Goal: Task Accomplishment & Management: Use online tool/utility

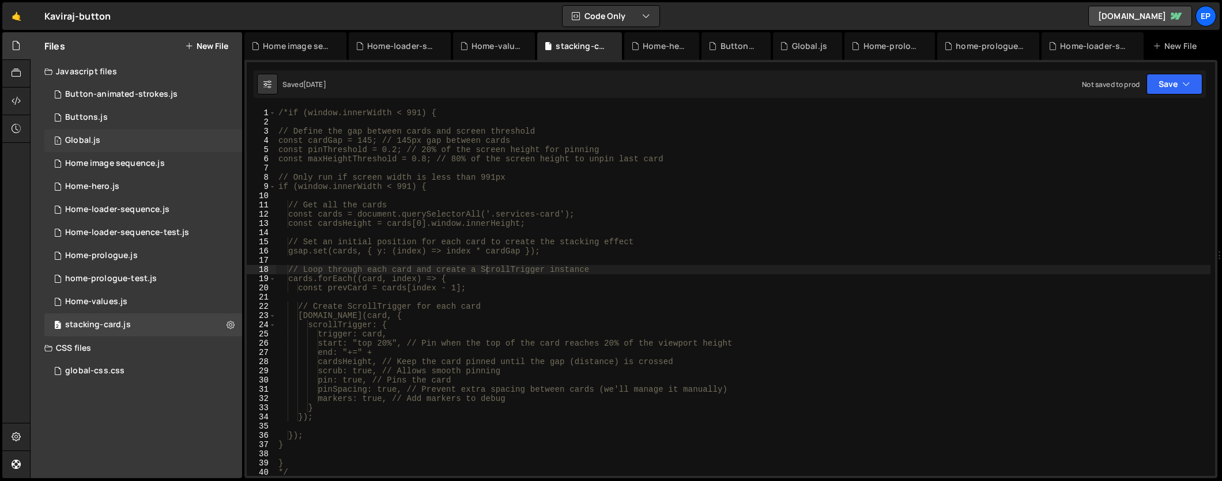
click at [111, 148] on div "1 Global.js 0" at bounding box center [143, 140] width 198 height 23
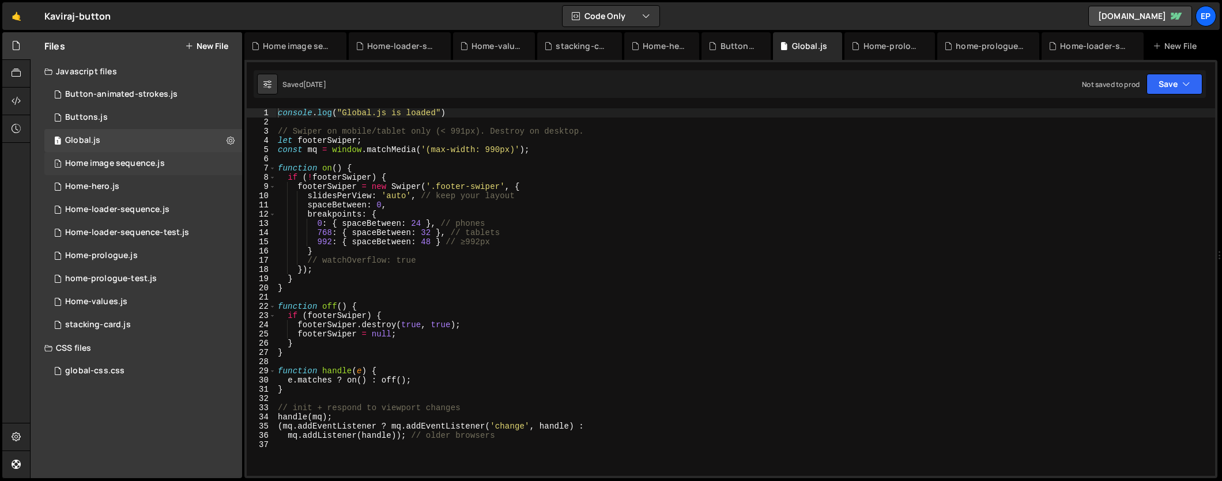
click at [107, 160] on div "Home image sequence.js" at bounding box center [115, 163] width 100 height 10
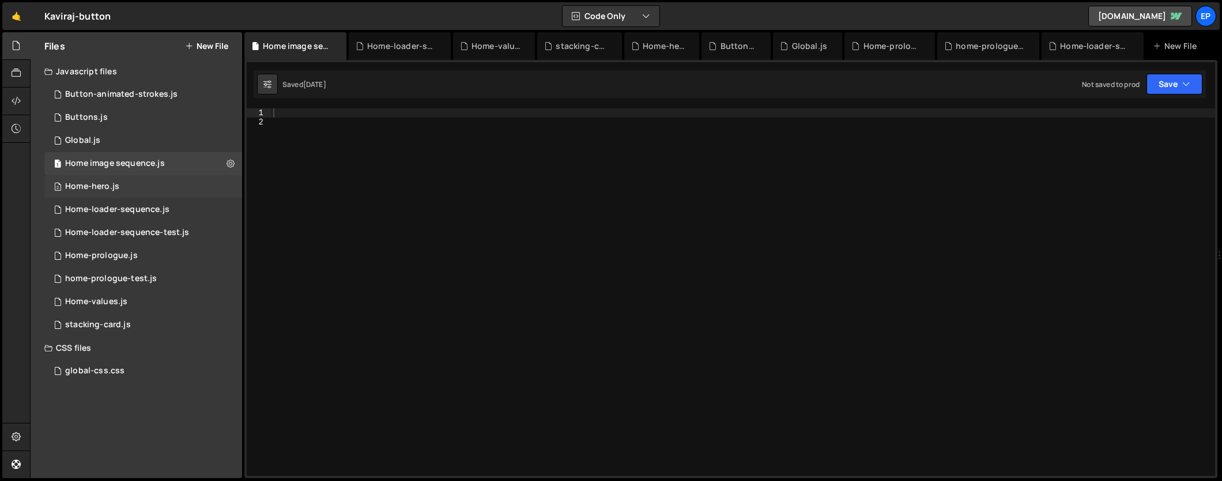
click at [112, 185] on div "Home-hero.js" at bounding box center [92, 187] width 54 height 10
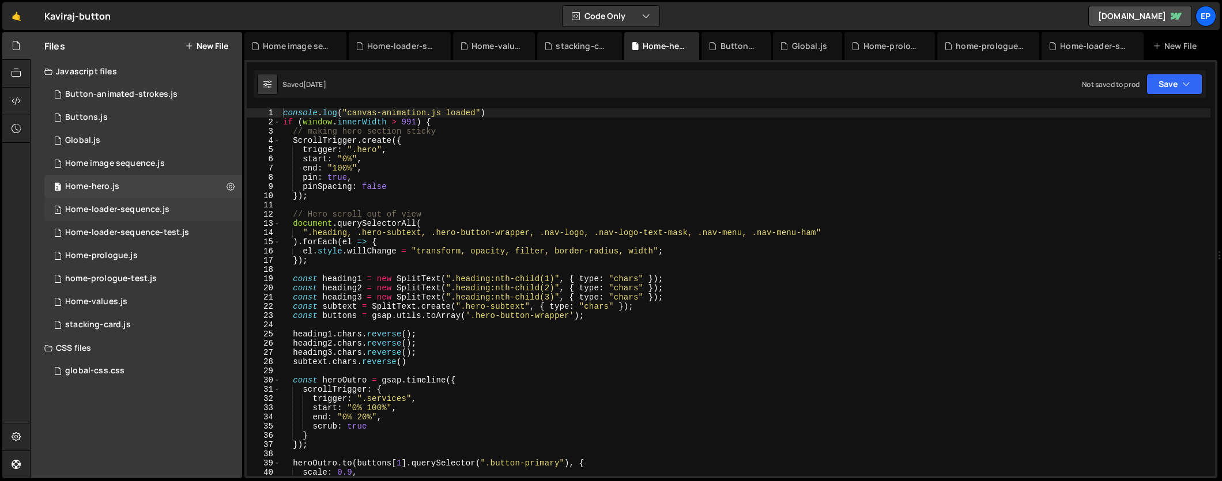
click at [146, 203] on div "1 Home-loader-sequence.js 0" at bounding box center [143, 209] width 198 height 23
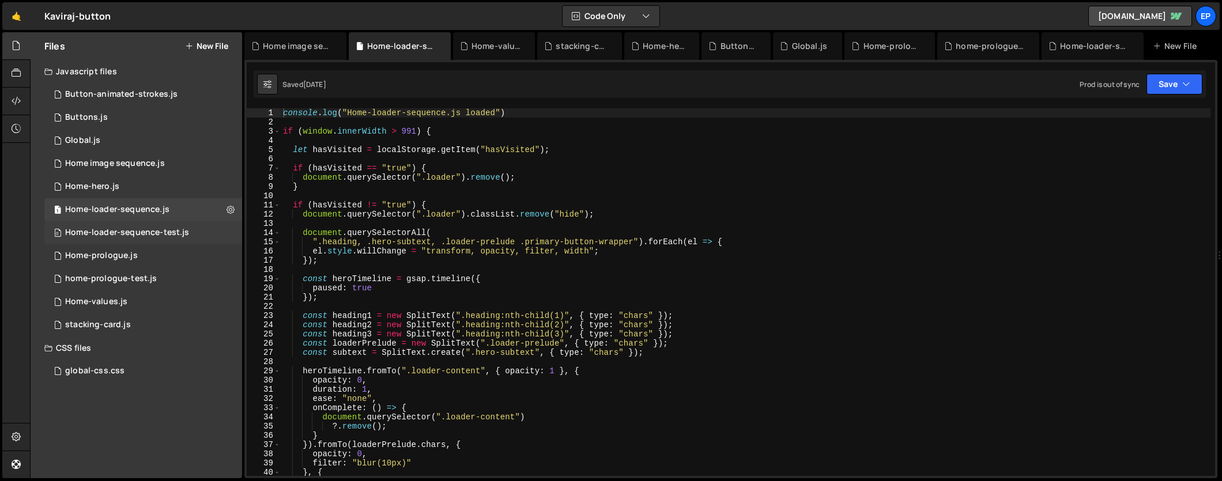
click at [142, 226] on div "0 Home-loader-sequence-test.js 0" at bounding box center [143, 232] width 198 height 23
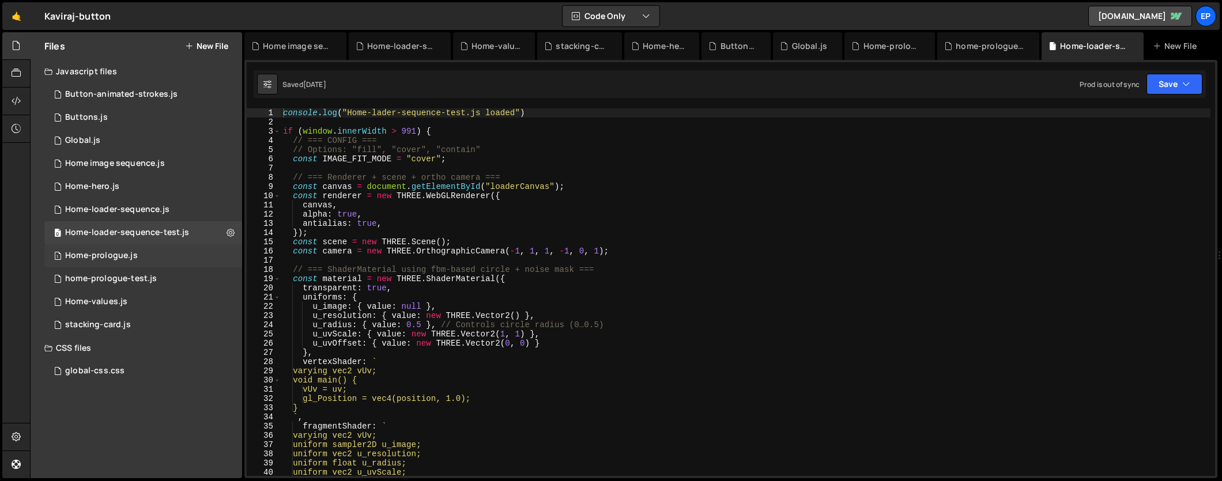
click at [122, 247] on div "1 Home-prologue.js 0" at bounding box center [143, 255] width 198 height 23
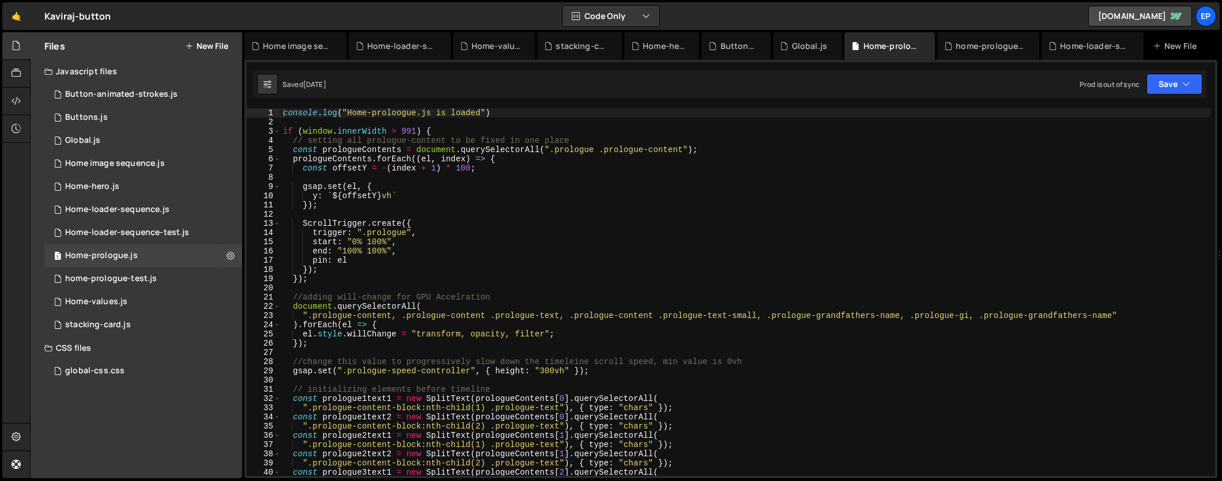
scroll to position [3406, 0]
click at [145, 288] on div "1 home-prologue-test.js 0" at bounding box center [143, 278] width 198 height 23
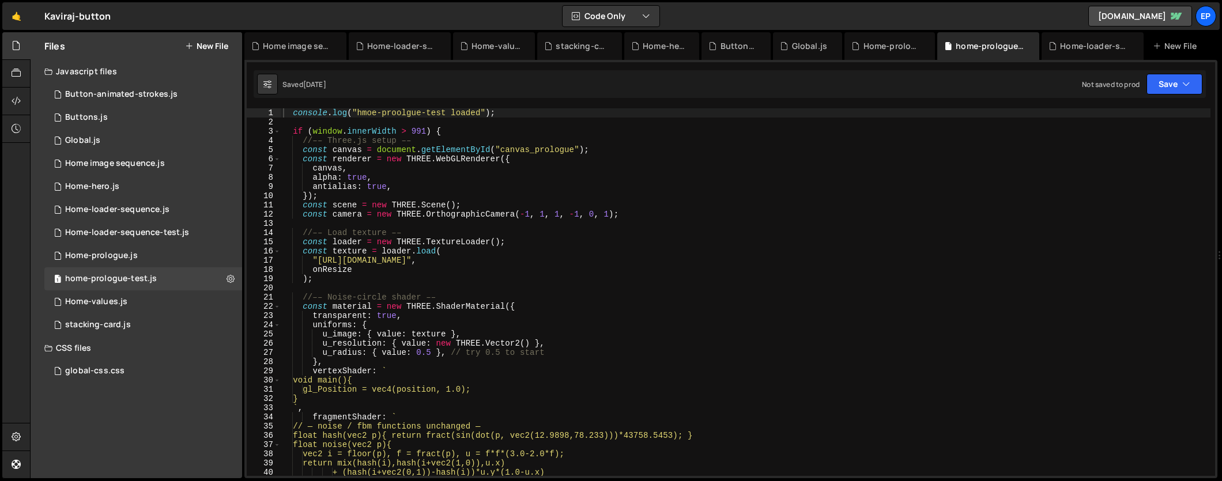
click at [151, 417] on div "Files New File Javascript files 1 Button-animated-strokes.js 0 1 Buttons.js 0 1…" at bounding box center [136, 255] width 211 height 446
click at [132, 353] on div "values section animation.js" at bounding box center [120, 348] width 111 height 10
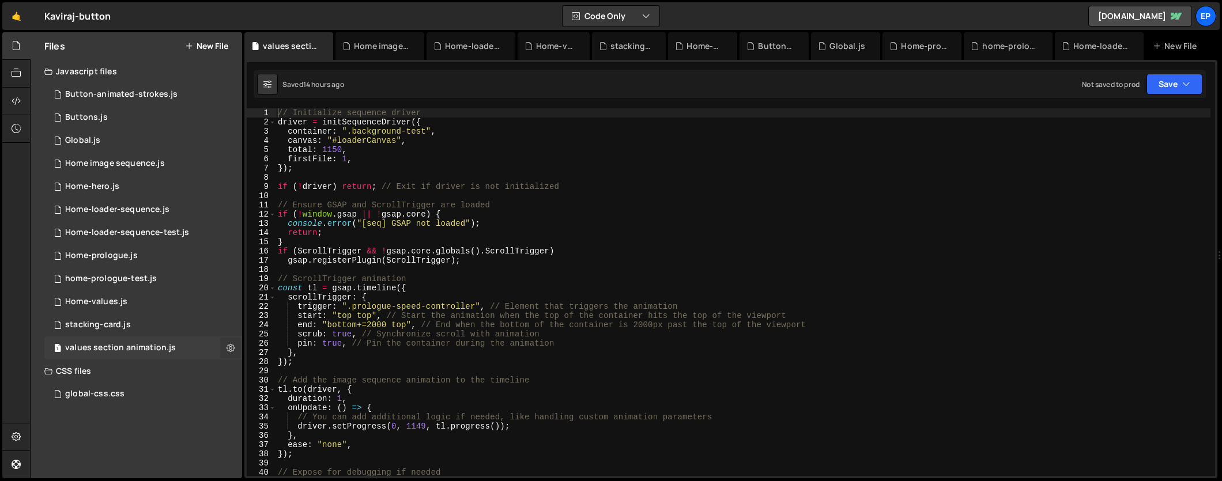
click at [232, 348] on icon at bounding box center [230, 347] width 8 height 11
type input "values section animation"
radio input "true"
checkbox input "true"
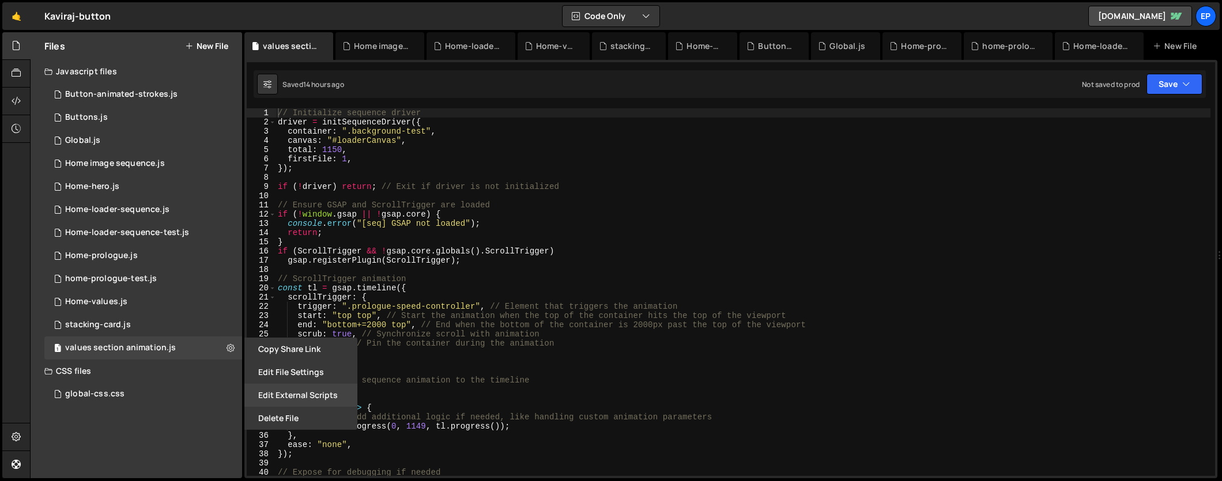
click at [300, 384] on button "Edit External Scripts" at bounding box center [300, 395] width 113 height 23
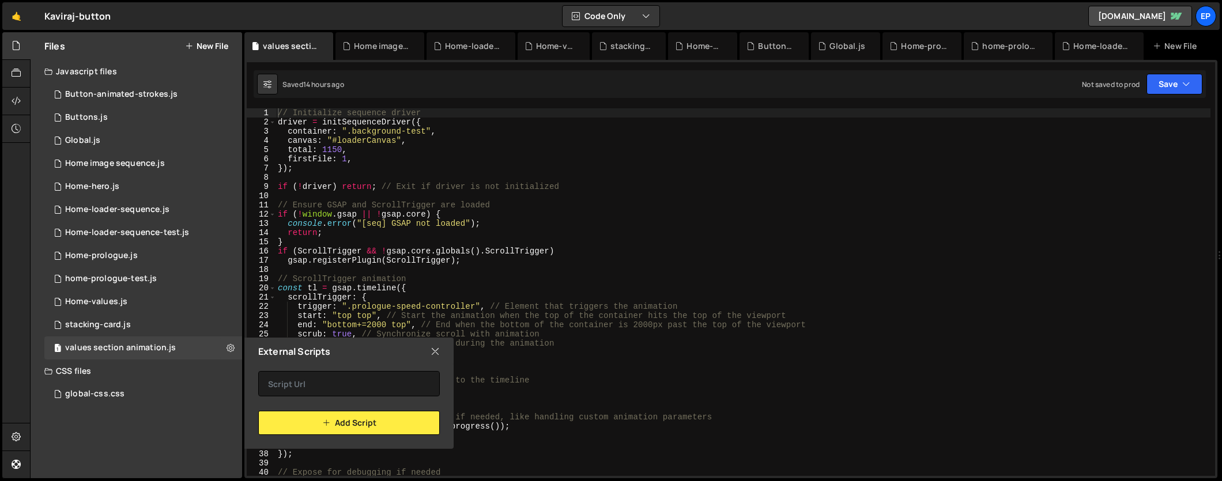
click at [435, 356] on icon at bounding box center [434, 351] width 9 height 13
checkbox input "false"
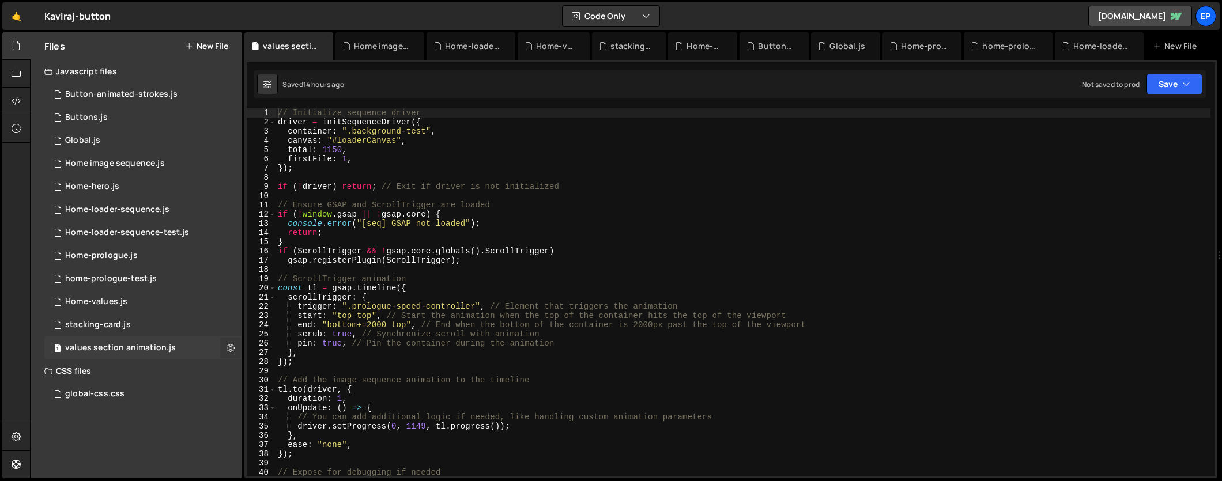
click at [234, 347] on icon at bounding box center [230, 347] width 8 height 11
type input "values section animation"
radio input "true"
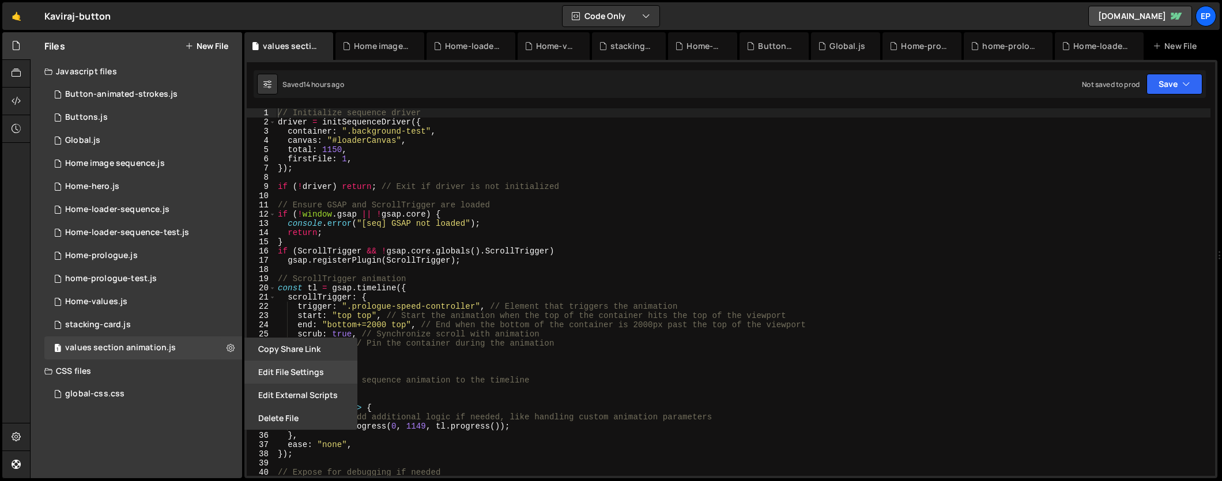
click at [275, 376] on button "Edit File Settings" at bounding box center [300, 372] width 113 height 23
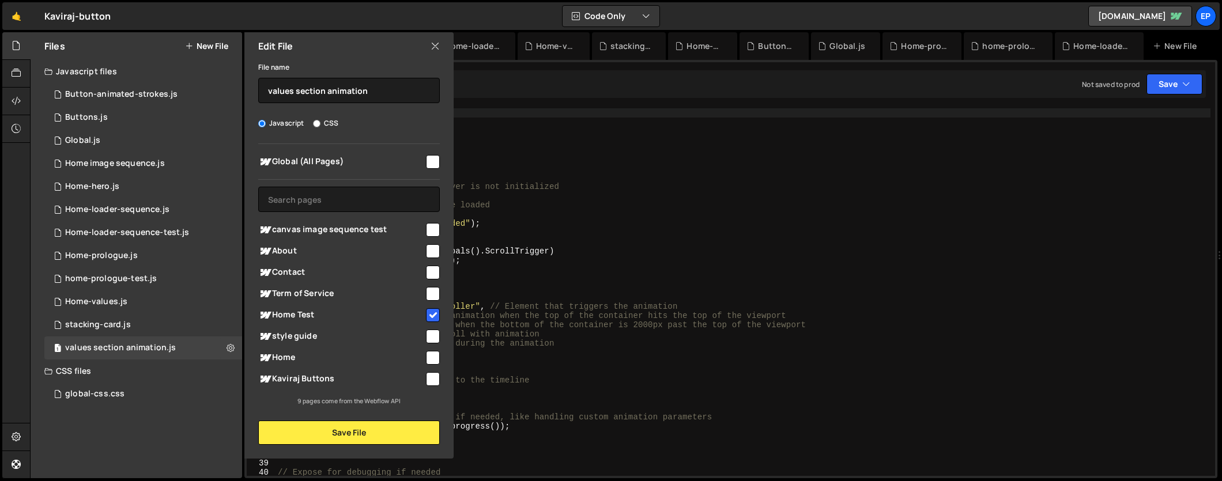
click at [428, 313] on input "checkbox" at bounding box center [433, 315] width 14 height 14
checkbox input "false"
click at [387, 426] on button "Save File" at bounding box center [349, 433] width 182 height 24
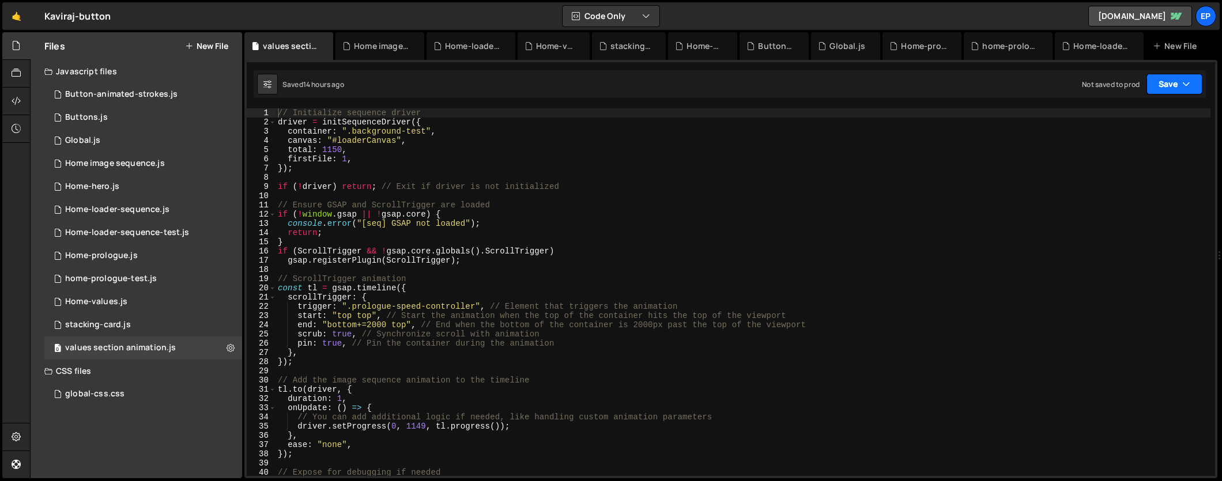
click at [1154, 87] on button "Save" at bounding box center [1174, 84] width 56 height 21
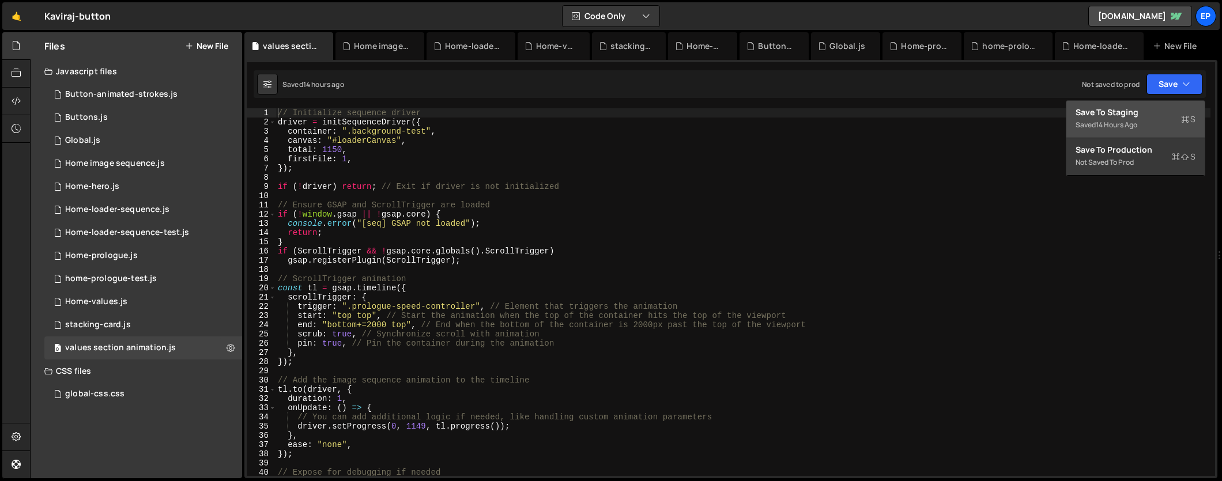
click at [1136, 127] on div "14 hours ago" at bounding box center [1115, 125] width 41 height 10
